Goal: Task Accomplishment & Management: Complete application form

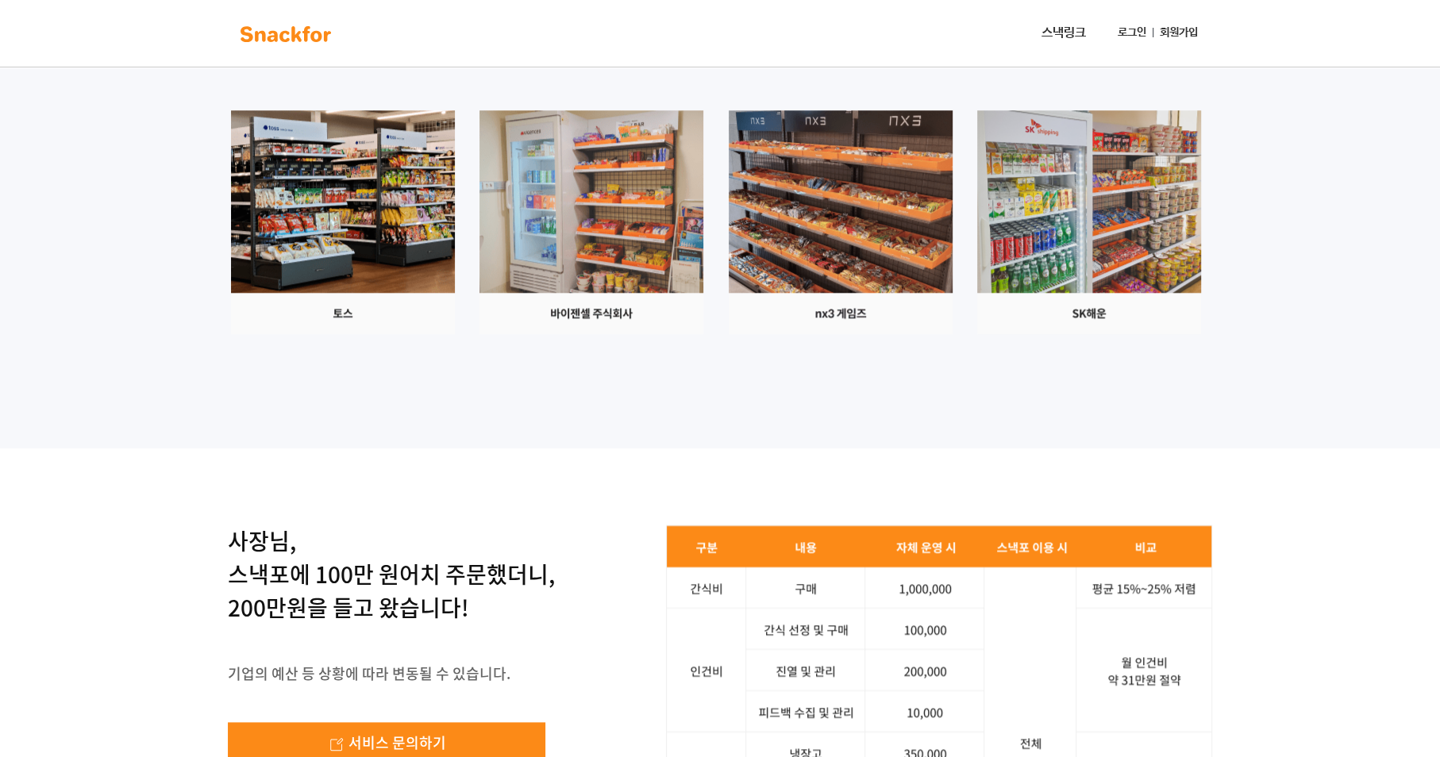
scroll to position [1358, 0]
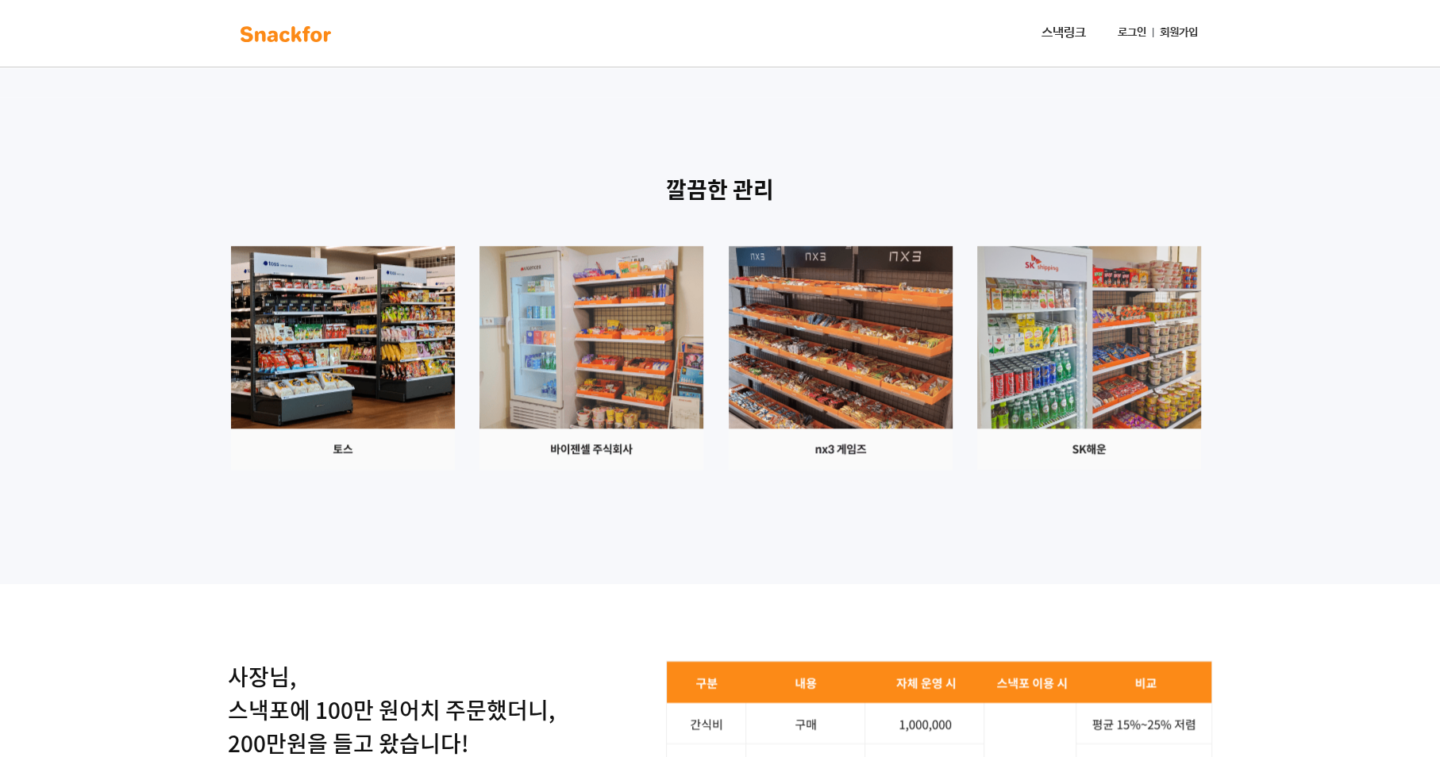
click at [1054, 31] on link "스낵링크" at bounding box center [1063, 33] width 57 height 32
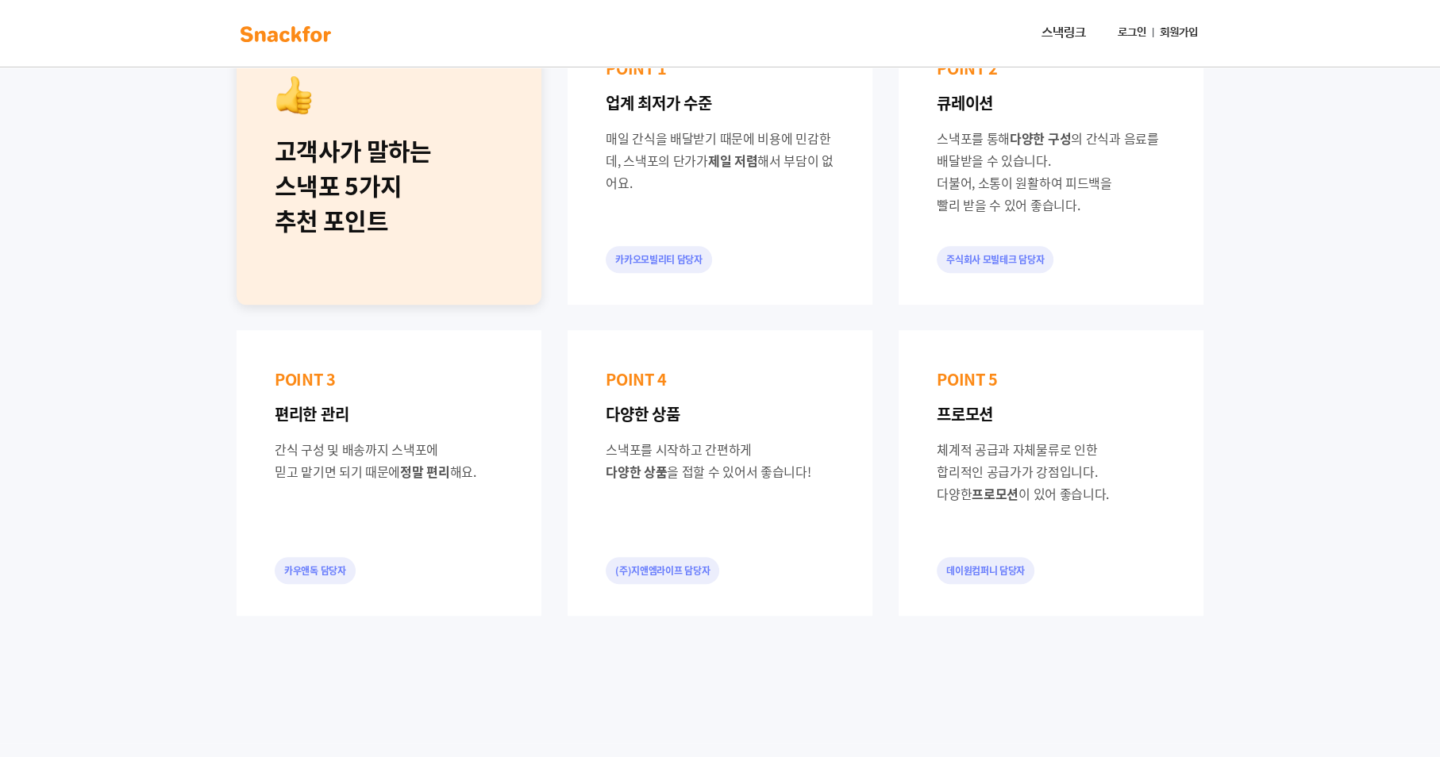
scroll to position [739, 0]
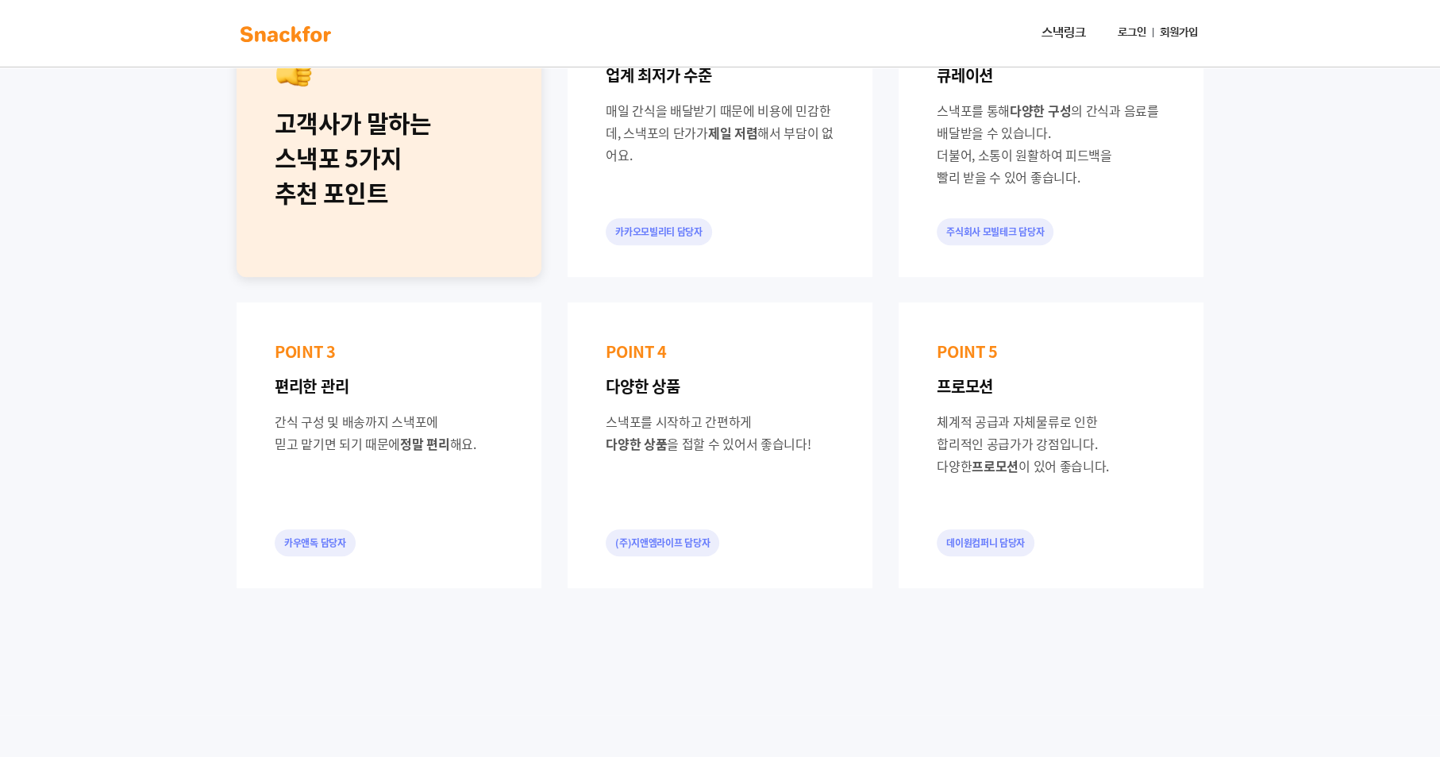
click at [1129, 35] on link "로그인" at bounding box center [1132, 32] width 41 height 29
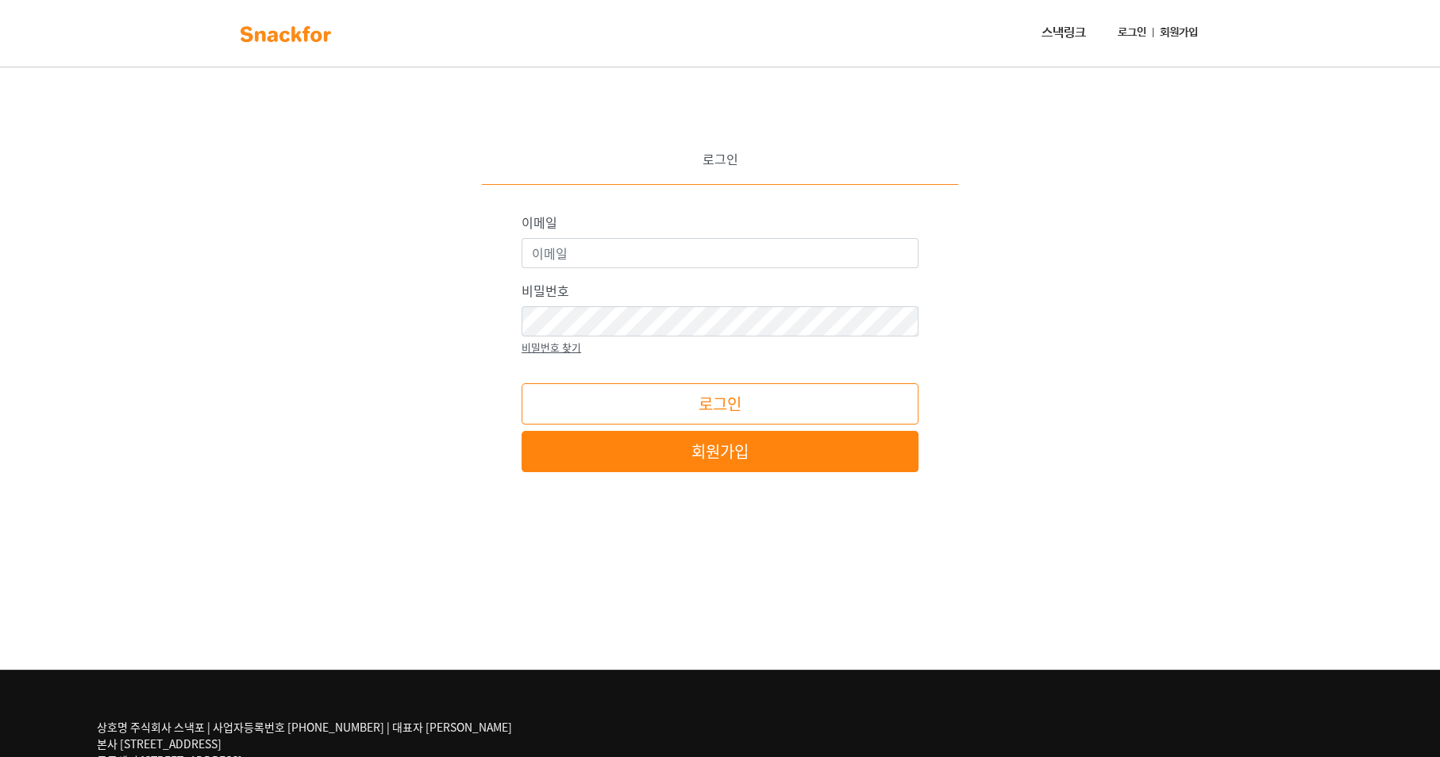
click at [1177, 38] on link "회원가입" at bounding box center [1179, 32] width 51 height 29
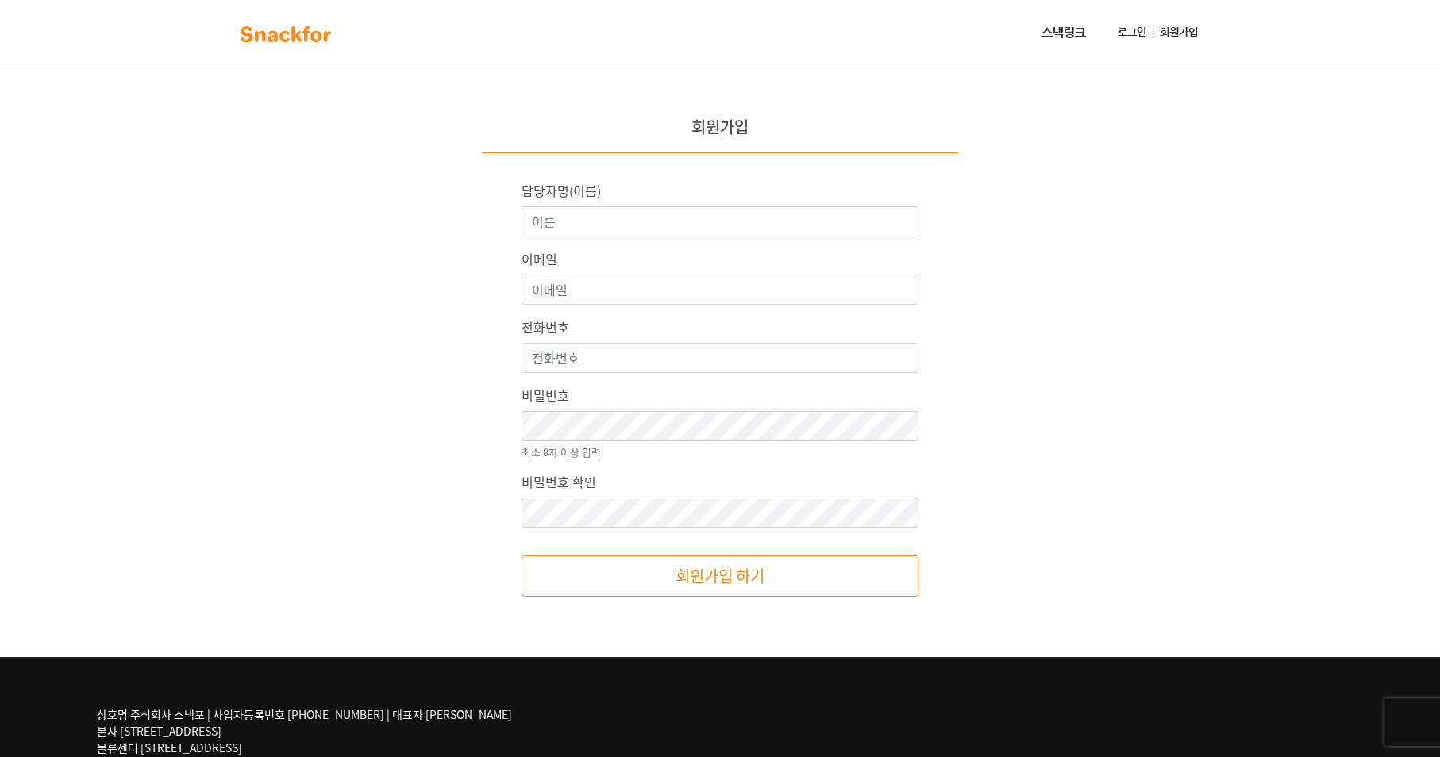
click at [1113, 33] on link "로그인" at bounding box center [1132, 32] width 41 height 29
